Goal: Information Seeking & Learning: Learn about a topic

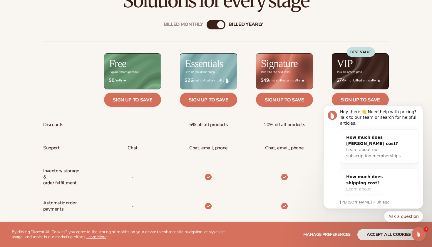
scroll to position [227, 0]
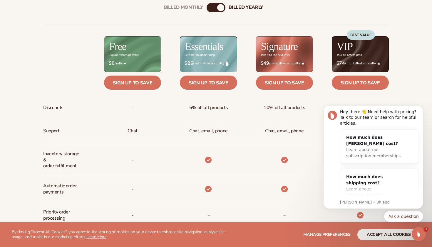
click at [359, 41] on div "BEST VALUE" at bounding box center [361, 48] width 28 height 36
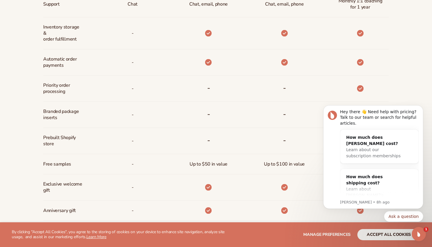
scroll to position [354, 0]
click at [423, 108] on icon "Dismiss notification" at bounding box center [421, 106] width 3 height 3
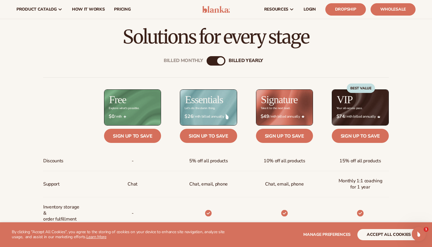
scroll to position [171, 0]
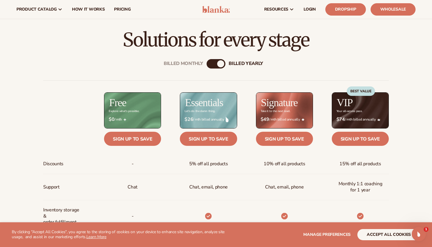
click at [364, 93] on div "BEST VALUE" at bounding box center [361, 90] width 28 height 9
click at [364, 140] on link "Sign up to save" at bounding box center [360, 139] width 57 height 14
